Goal: Task Accomplishment & Management: Complete application form

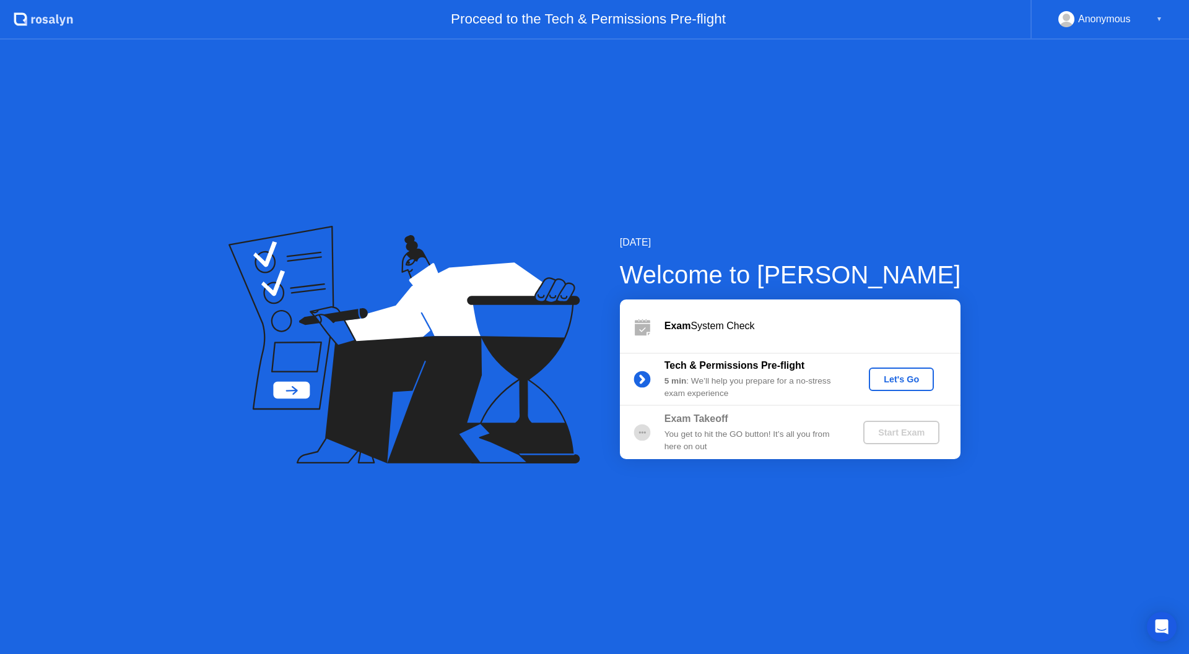
click at [910, 385] on div "Let's Go" at bounding box center [901, 380] width 55 height 10
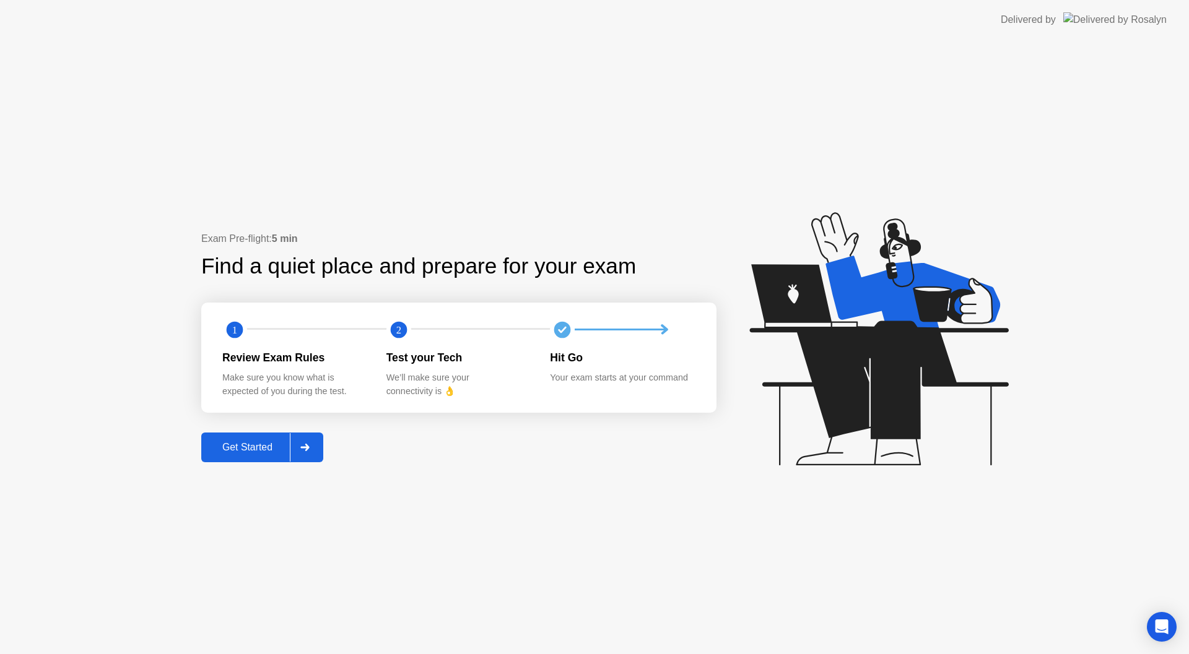
click at [253, 448] on div "Get Started" at bounding box center [247, 447] width 85 height 11
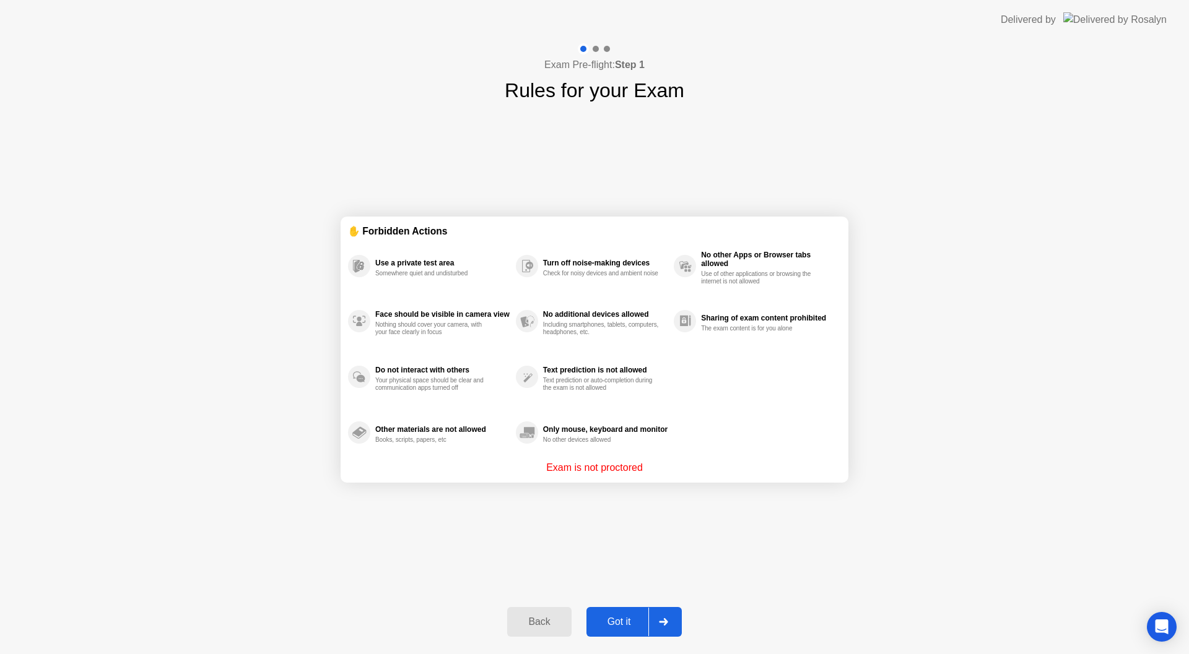
click at [625, 621] on div "Got it" at bounding box center [619, 622] width 58 height 11
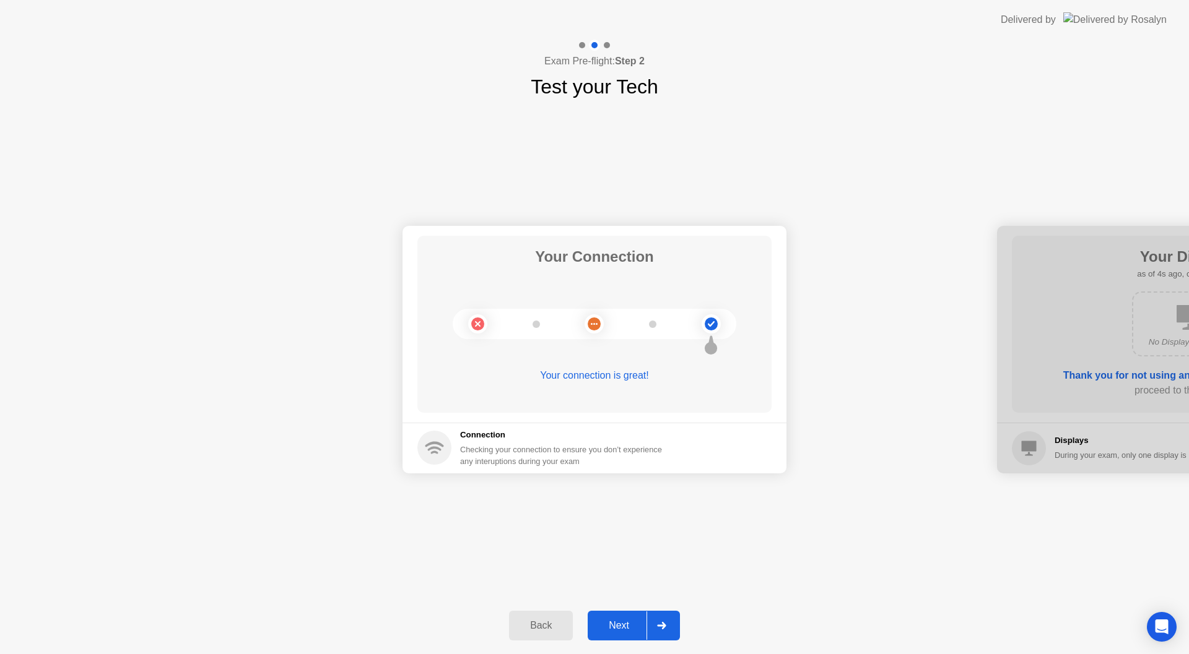
click at [634, 620] on div "Next" at bounding box center [618, 625] width 55 height 11
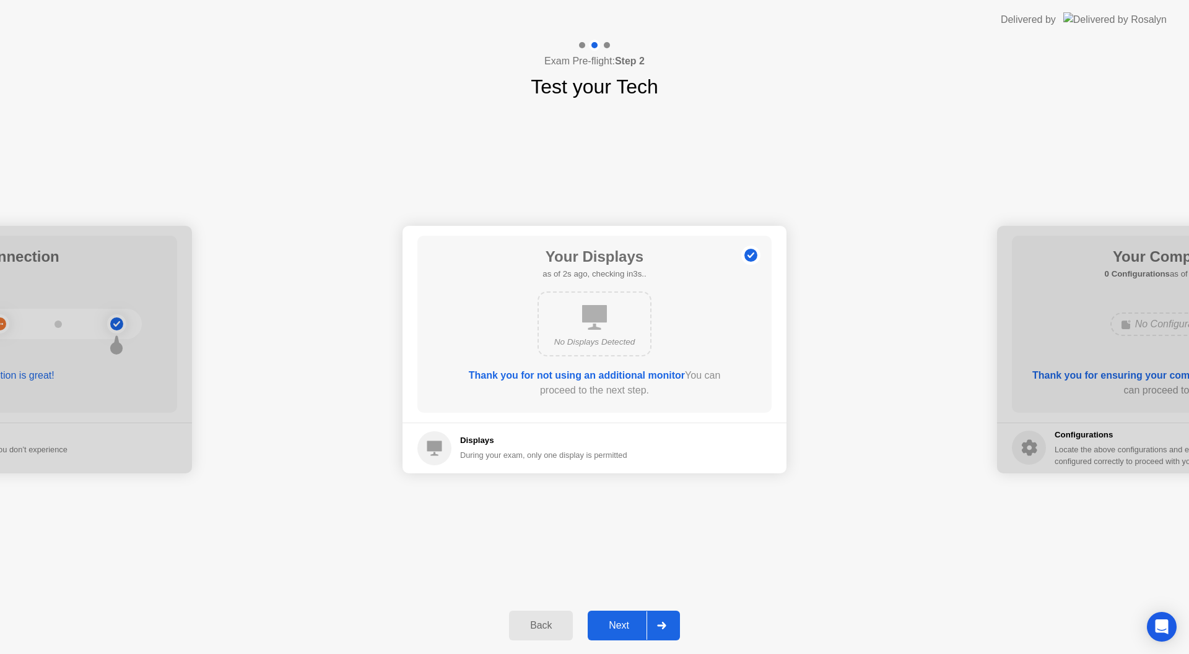
click at [625, 622] on div "Next" at bounding box center [618, 625] width 55 height 11
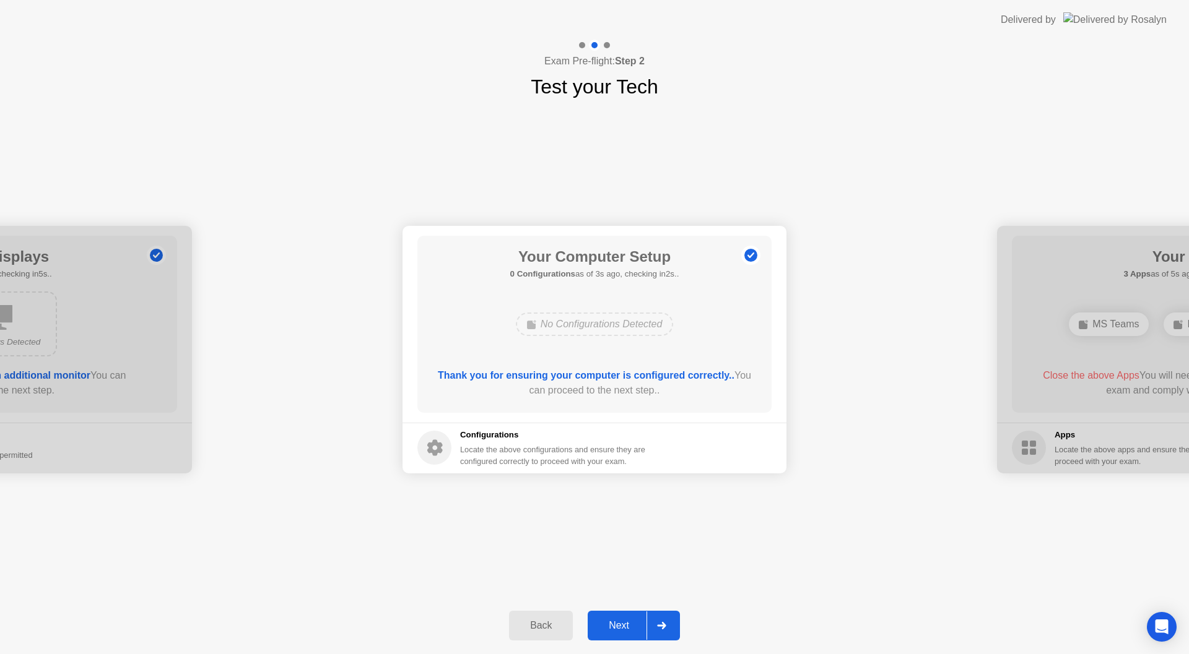
click at [622, 617] on button "Next" at bounding box center [634, 626] width 92 height 30
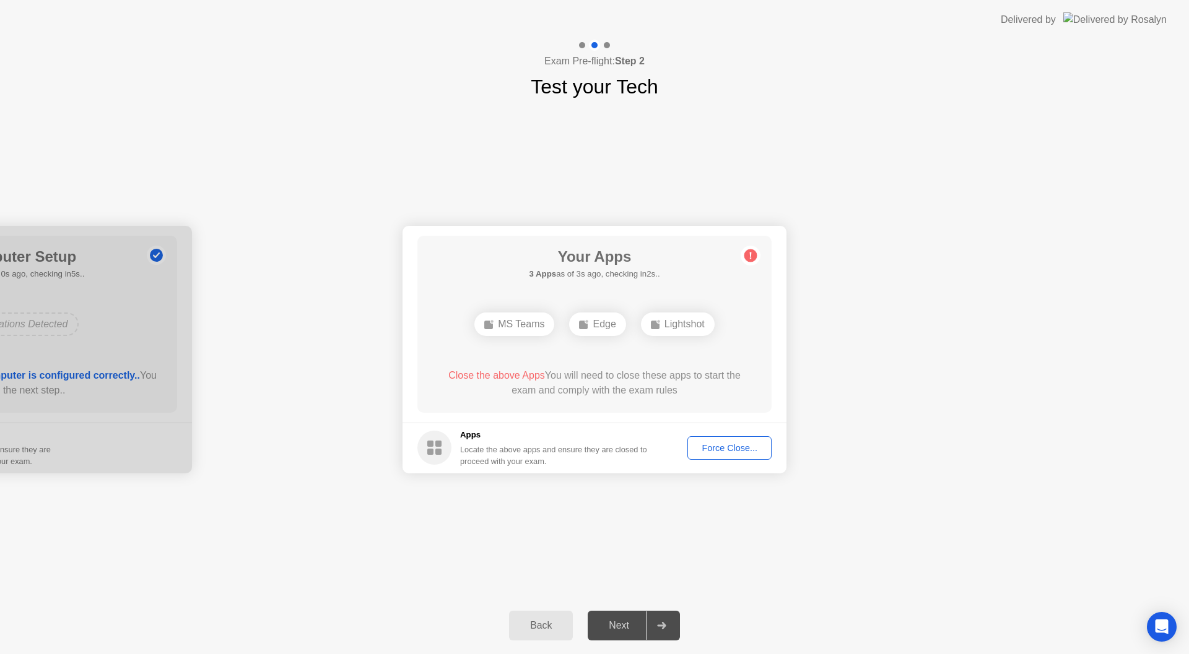
click at [713, 448] on div "Force Close..." at bounding box center [730, 448] width 76 height 10
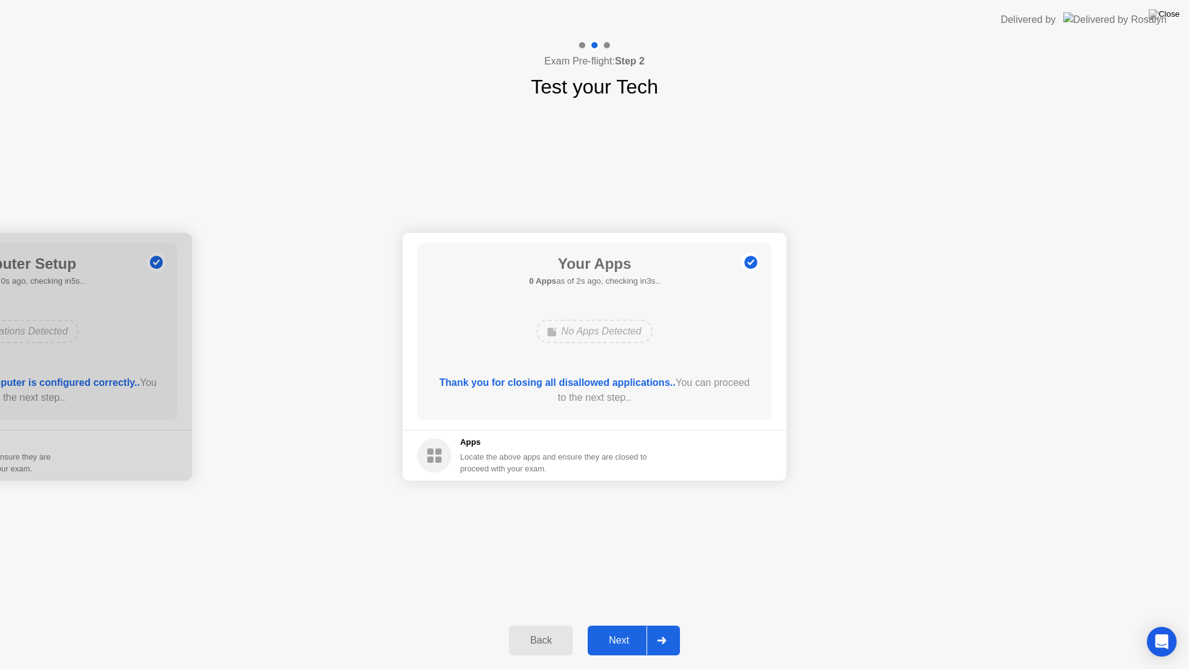
click at [633, 638] on div "Next" at bounding box center [618, 640] width 55 height 11
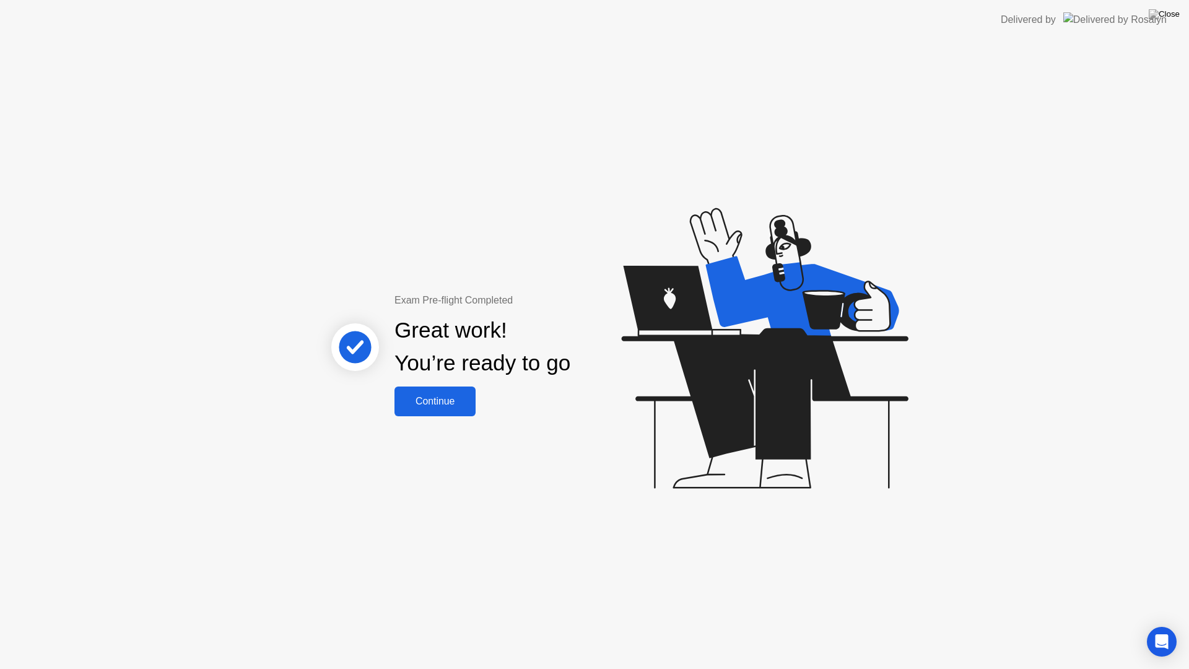
click at [463, 402] on div "Continue" at bounding box center [435, 401] width 74 height 11
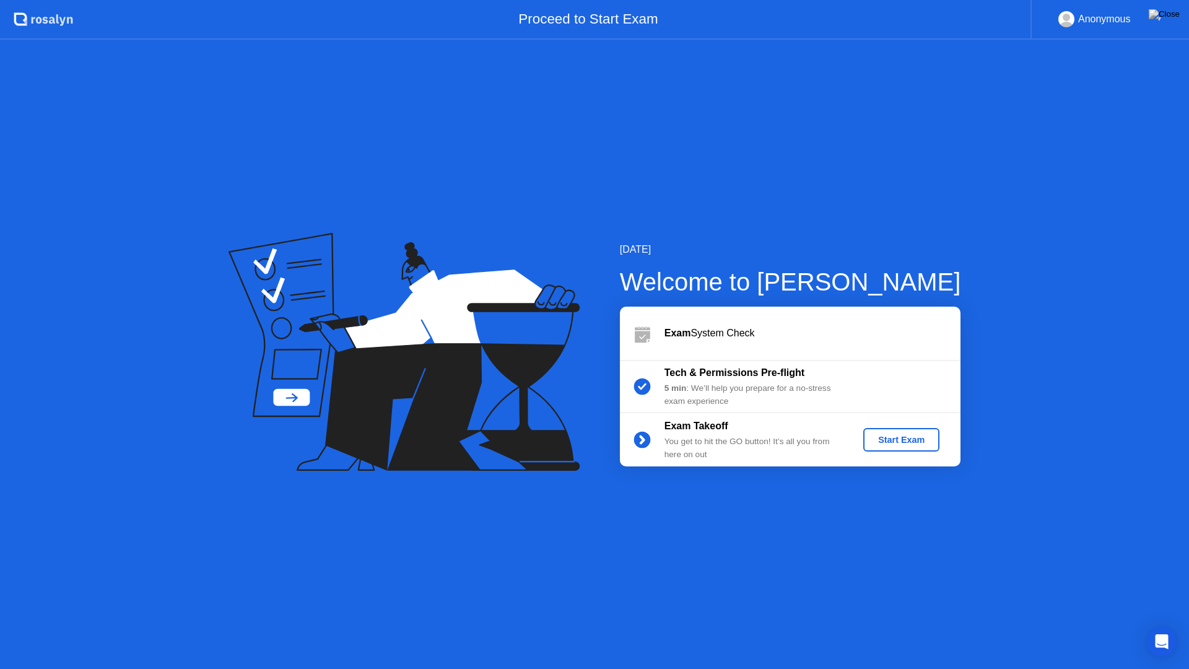
click at [898, 438] on div "Start Exam" at bounding box center [901, 440] width 66 height 10
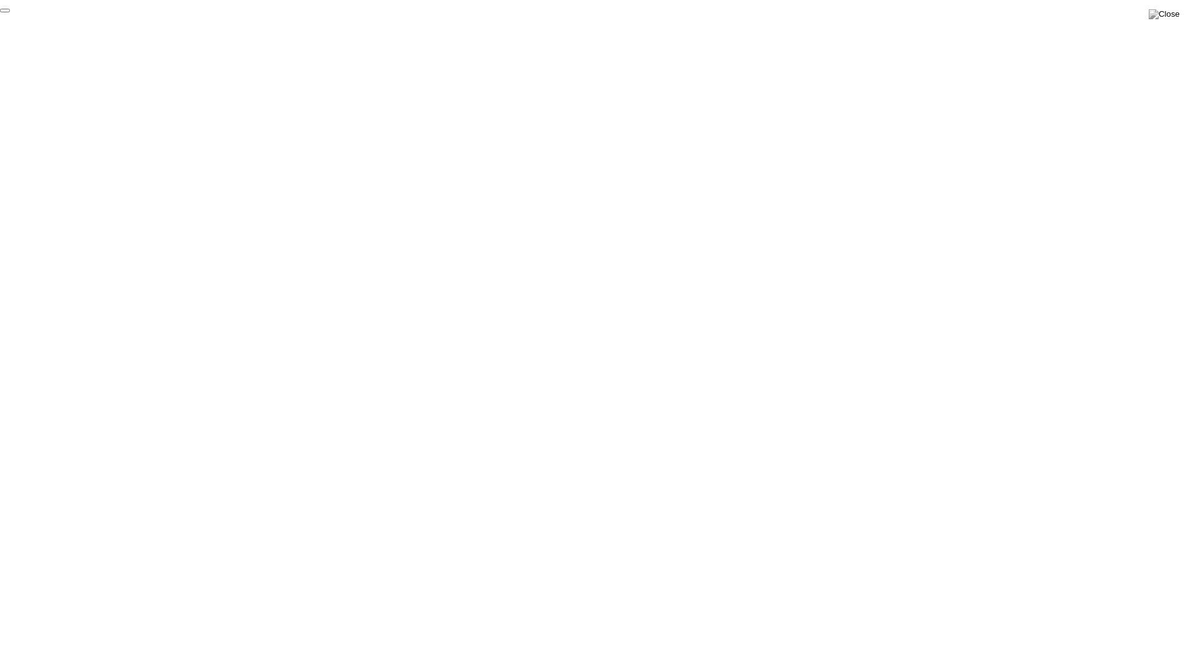
click div "End Proctoring Session"
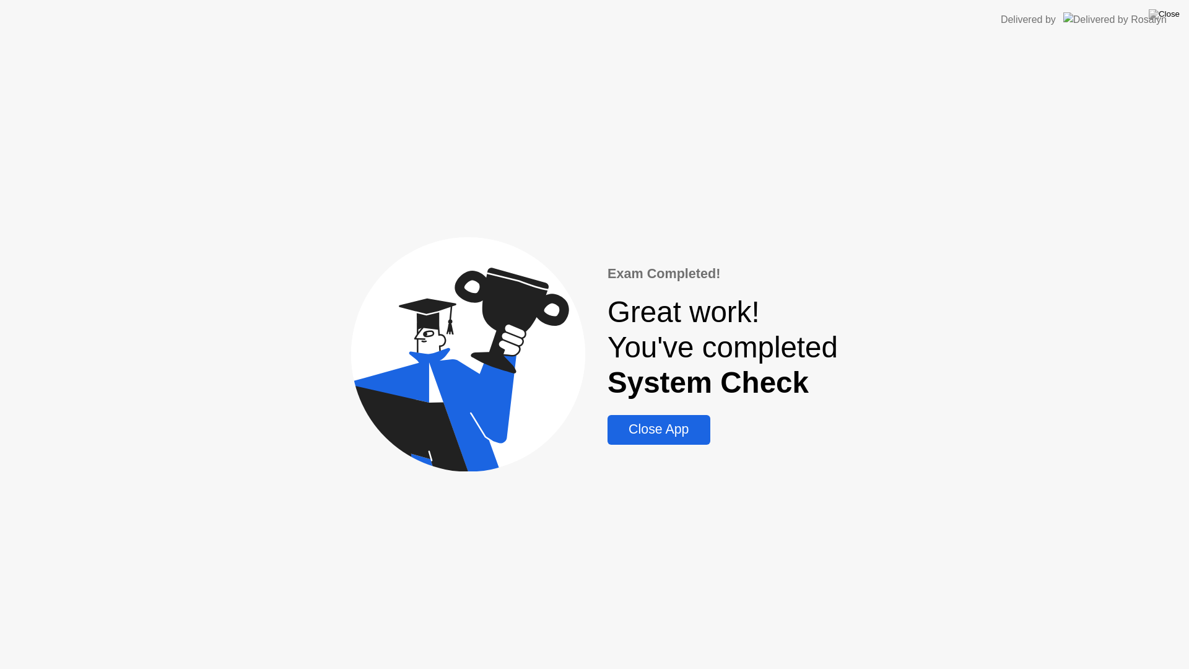
click at [673, 433] on div "Close App" at bounding box center [658, 429] width 95 height 15
